Goal: Information Seeking & Learning: Learn about a topic

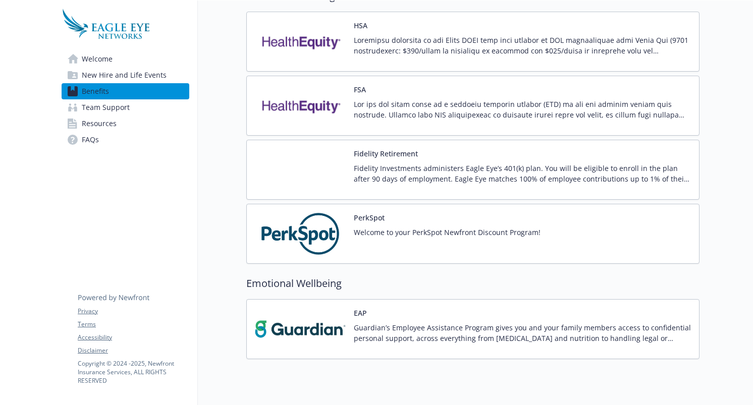
scroll to position [930, 0]
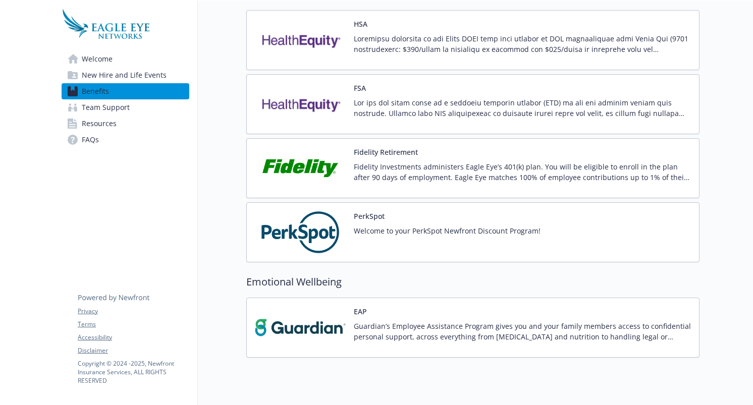
click at [336, 313] on img at bounding box center [300, 327] width 91 height 43
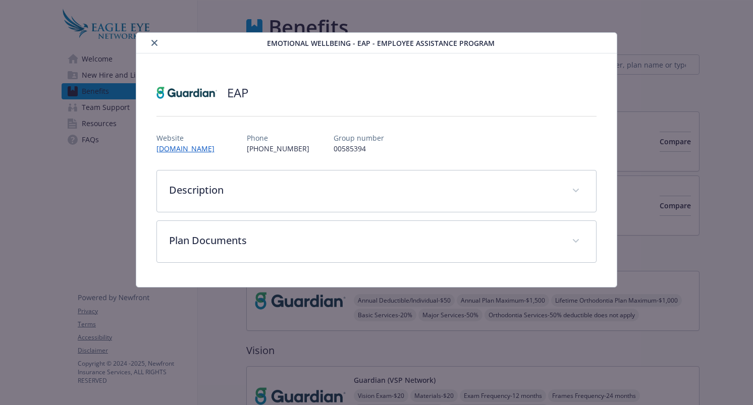
scroll to position [930, 0]
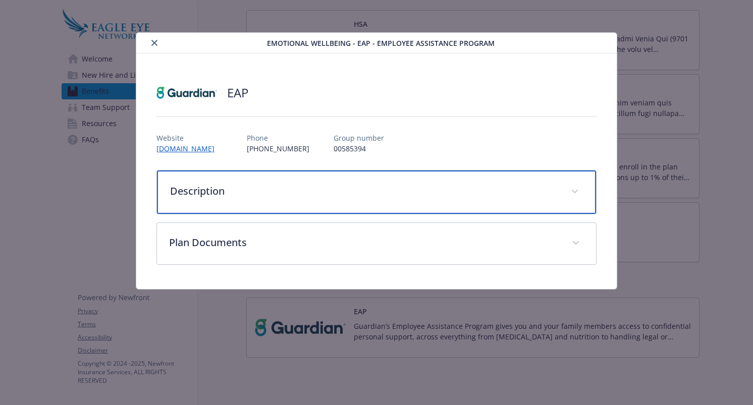
click at [301, 195] on p "Description" at bounding box center [364, 191] width 389 height 15
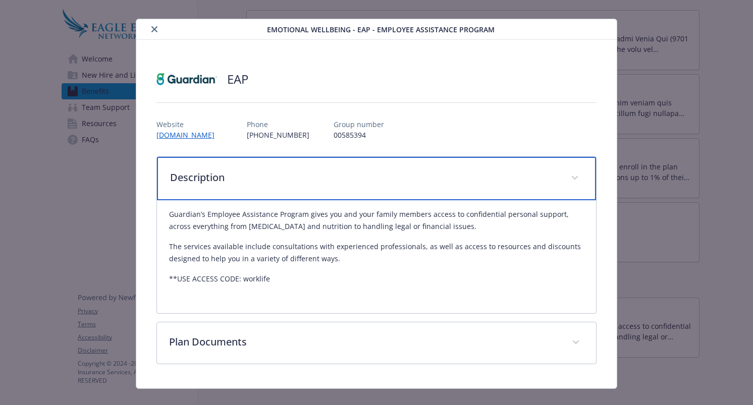
scroll to position [30, 0]
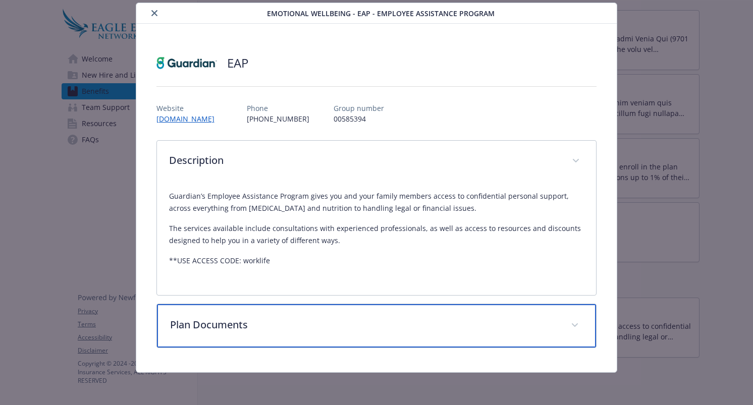
click at [315, 328] on p "Plan Documents" at bounding box center [364, 324] width 389 height 15
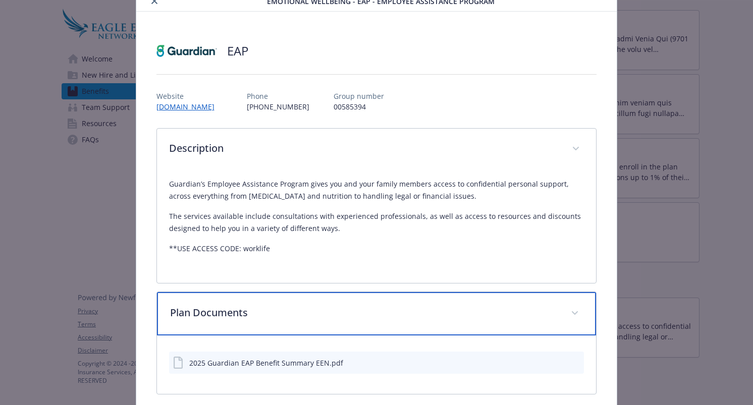
scroll to position [0, 0]
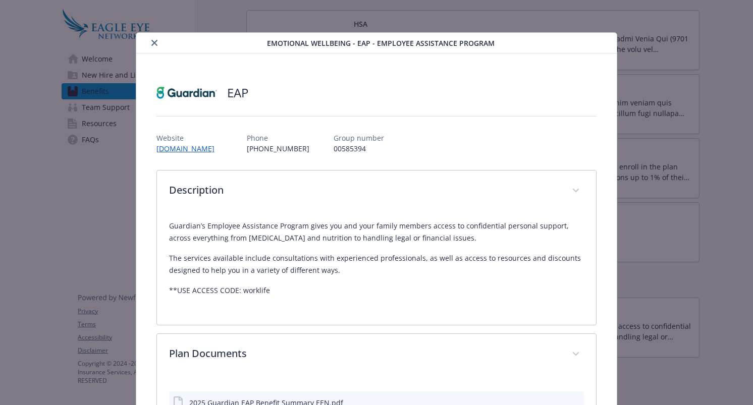
click at [151, 36] on div "Emotional Wellbeing - EAP - Employee Assistance Program" at bounding box center [376, 43] width 481 height 21
click at [153, 41] on icon "close" at bounding box center [154, 43] width 6 height 6
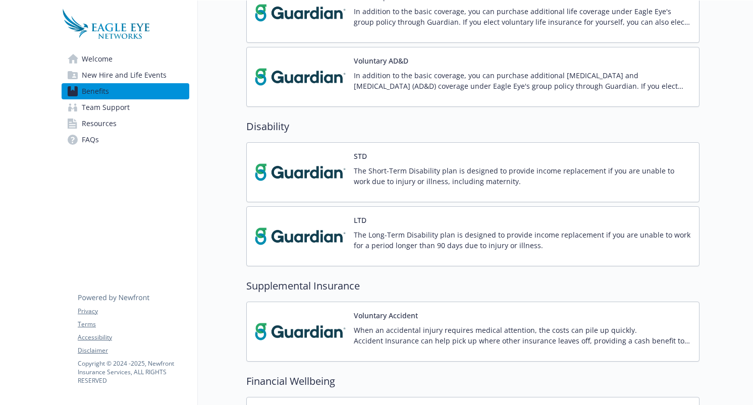
scroll to position [541, 0]
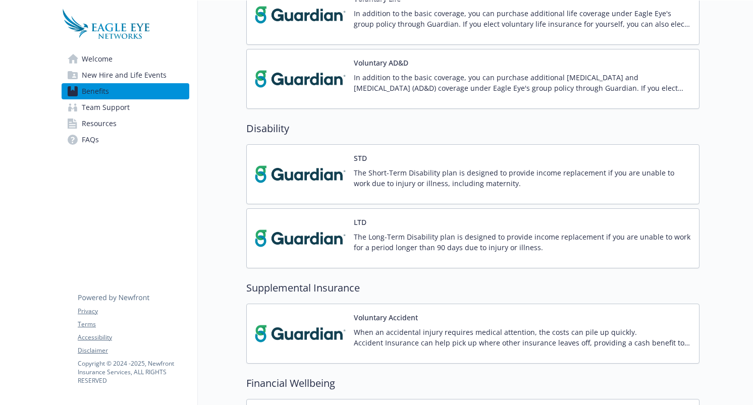
click at [156, 110] on link "Team Support" at bounding box center [126, 107] width 128 height 16
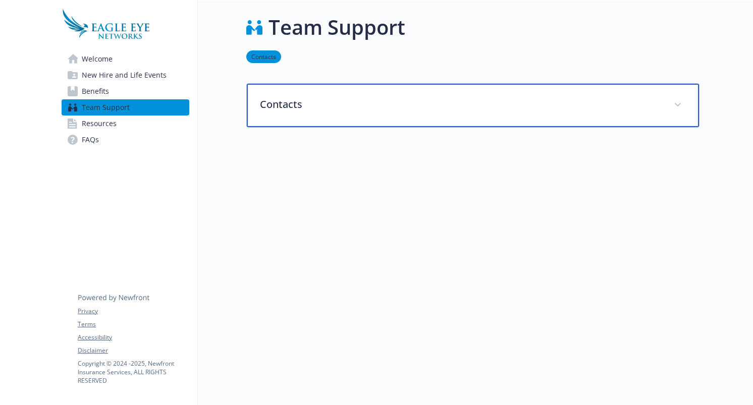
click at [290, 108] on p "Contacts" at bounding box center [461, 104] width 402 height 15
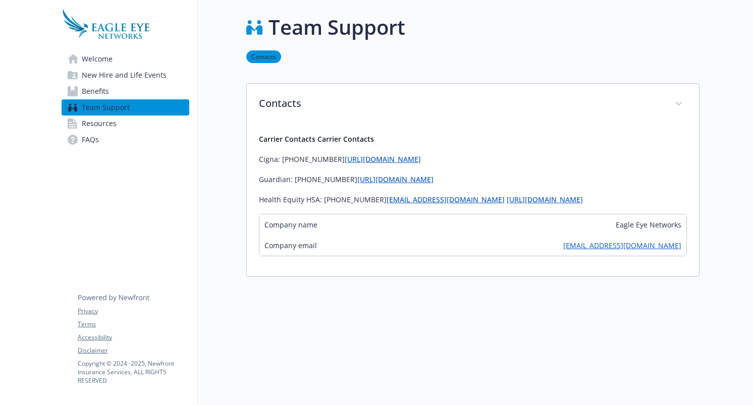
click at [115, 124] on span "Resources" at bounding box center [99, 124] width 35 height 16
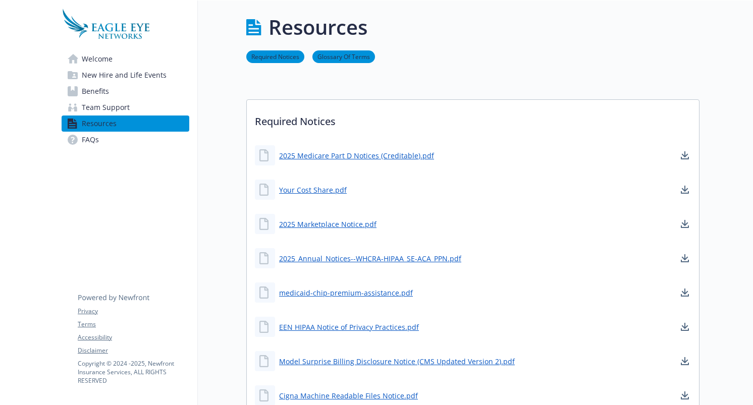
click at [96, 87] on span "Benefits" at bounding box center [95, 91] width 27 height 16
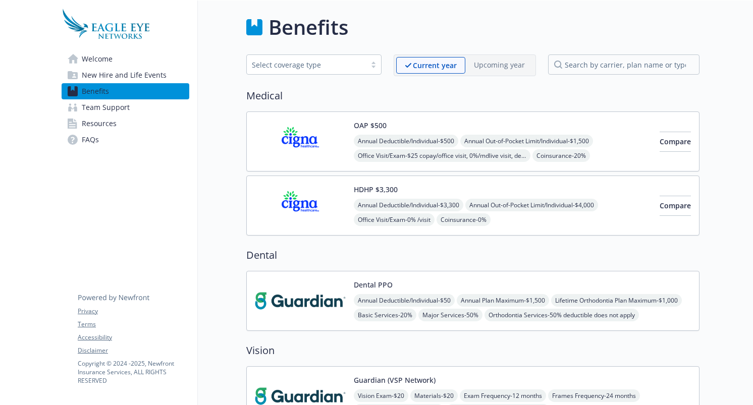
click at [155, 78] on span "New Hire and Life Events" at bounding box center [124, 75] width 85 height 16
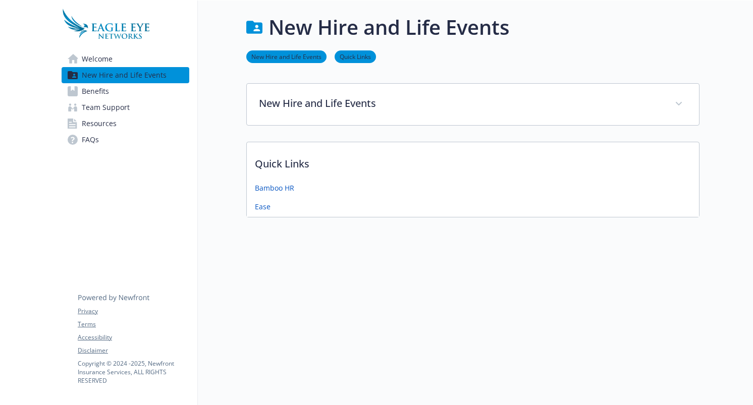
click at [143, 120] on link "Resources" at bounding box center [126, 124] width 128 height 16
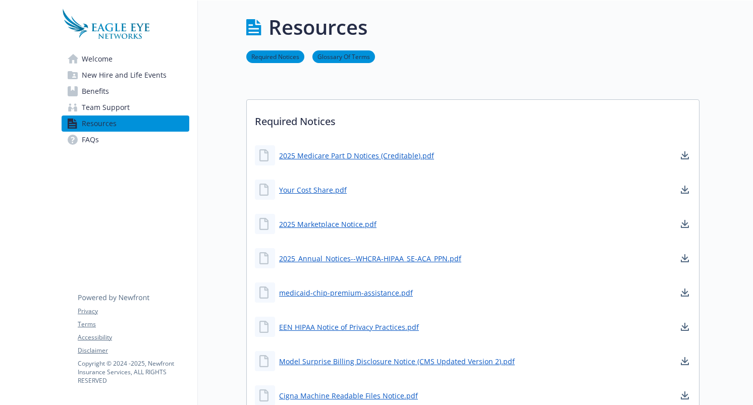
click at [143, 94] on link "Benefits" at bounding box center [126, 91] width 128 height 16
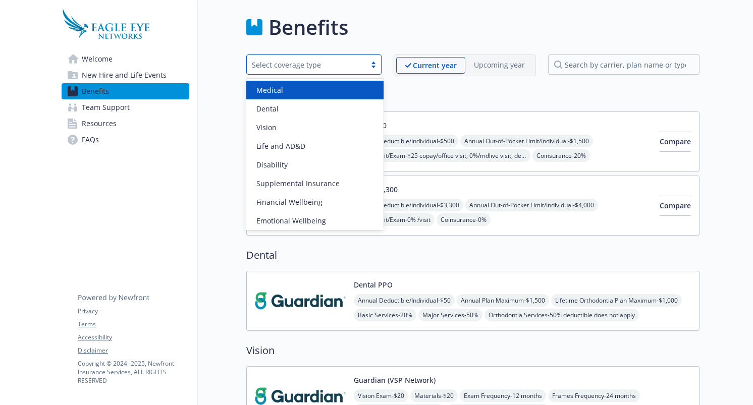
click at [375, 59] on div "Select coverage type" at bounding box center [313, 64] width 135 height 20
click at [426, 27] on div "Benefits" at bounding box center [472, 27] width 453 height 30
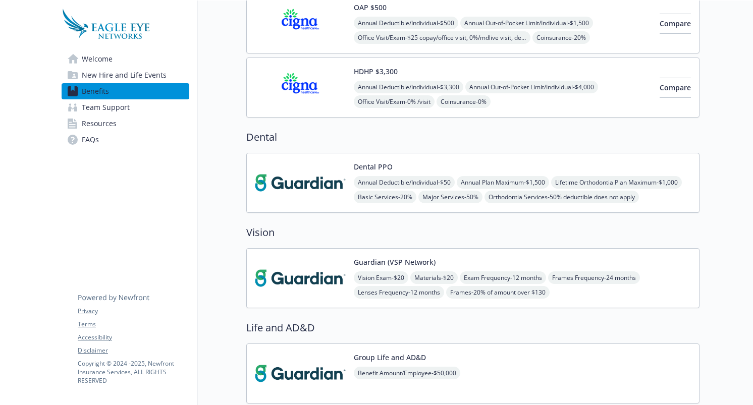
scroll to position [97, 0]
